Goal: Task Accomplishment & Management: Manage account settings

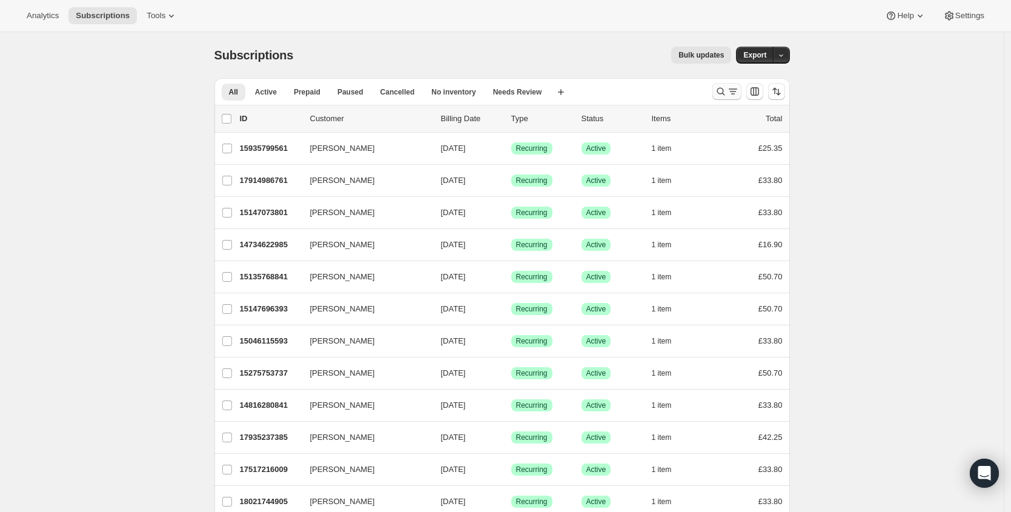
click at [721, 90] on icon "Search and filter results" at bounding box center [721, 91] width 12 height 12
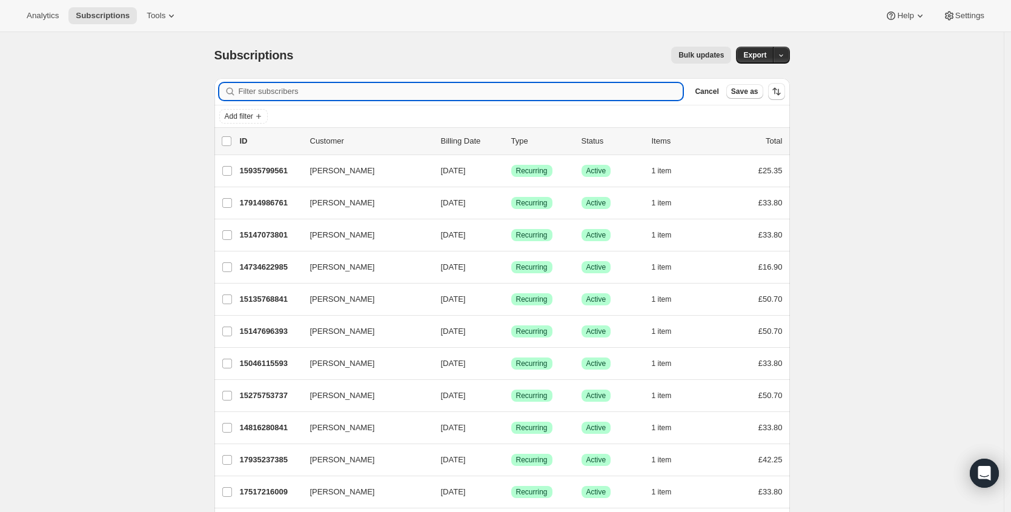
click at [586, 98] on input "Filter subscribers" at bounding box center [461, 91] width 445 height 17
paste input "[DOMAIN_NAME][EMAIL_ADDRESS][DOMAIN_NAME]"
type input "[DOMAIN_NAME][EMAIL_ADDRESS][DOMAIN_NAME]"
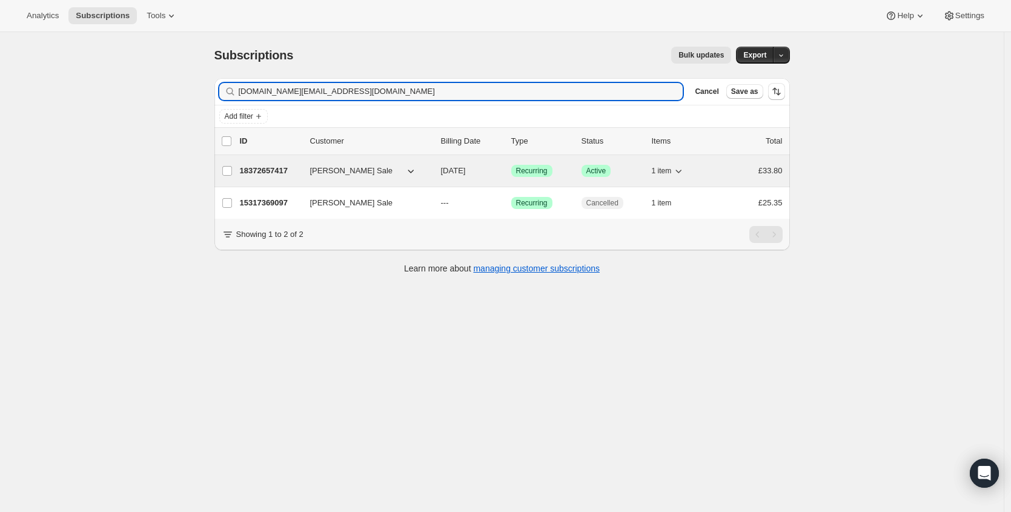
click at [267, 175] on p "18372657417" at bounding box center [270, 171] width 61 height 12
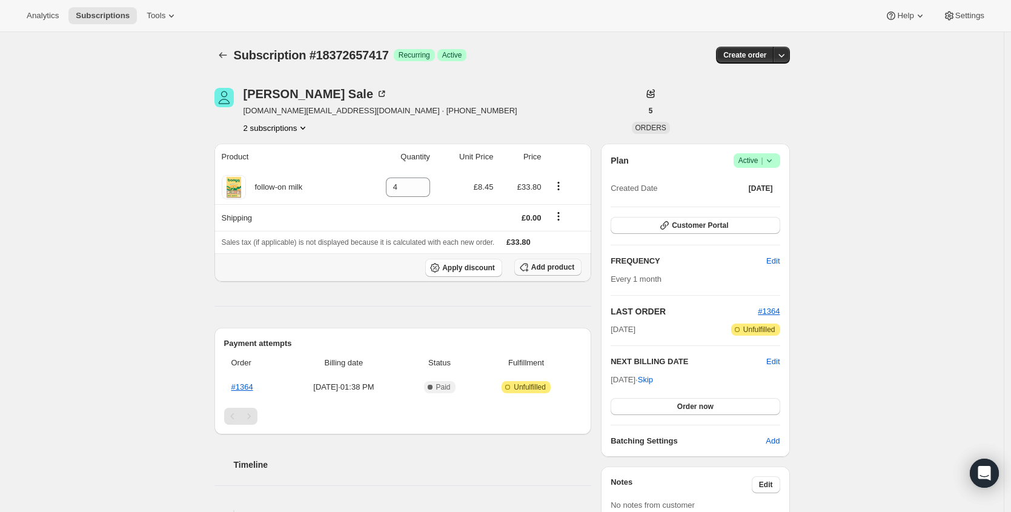
click at [556, 272] on button "Add product" at bounding box center [547, 267] width 67 height 17
